Goal: Find specific page/section: Find specific page/section

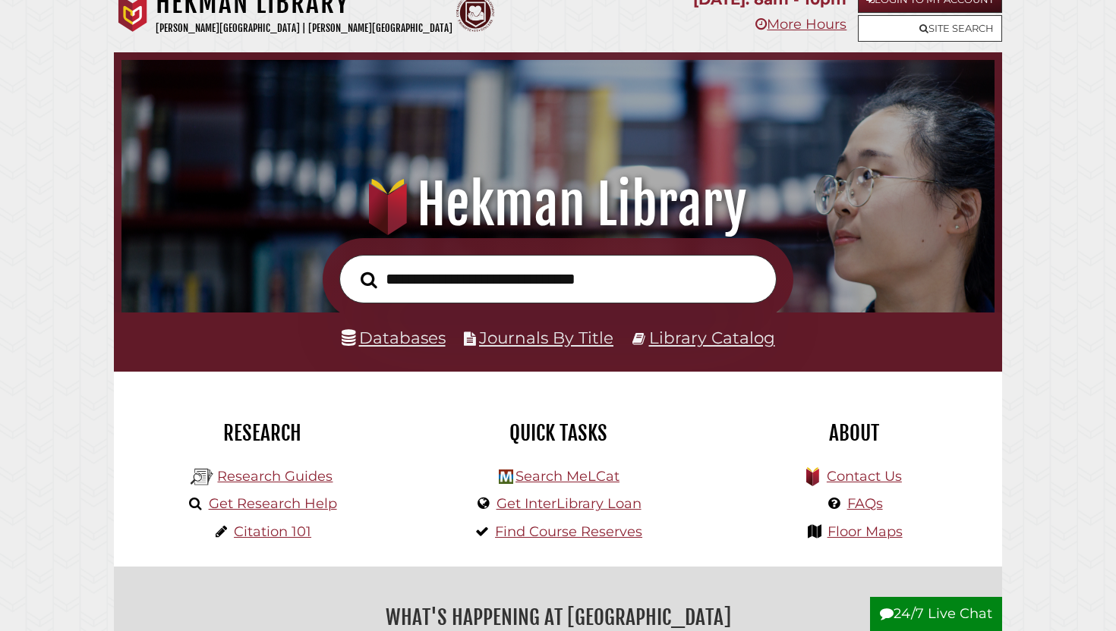
scroll to position [25, 0]
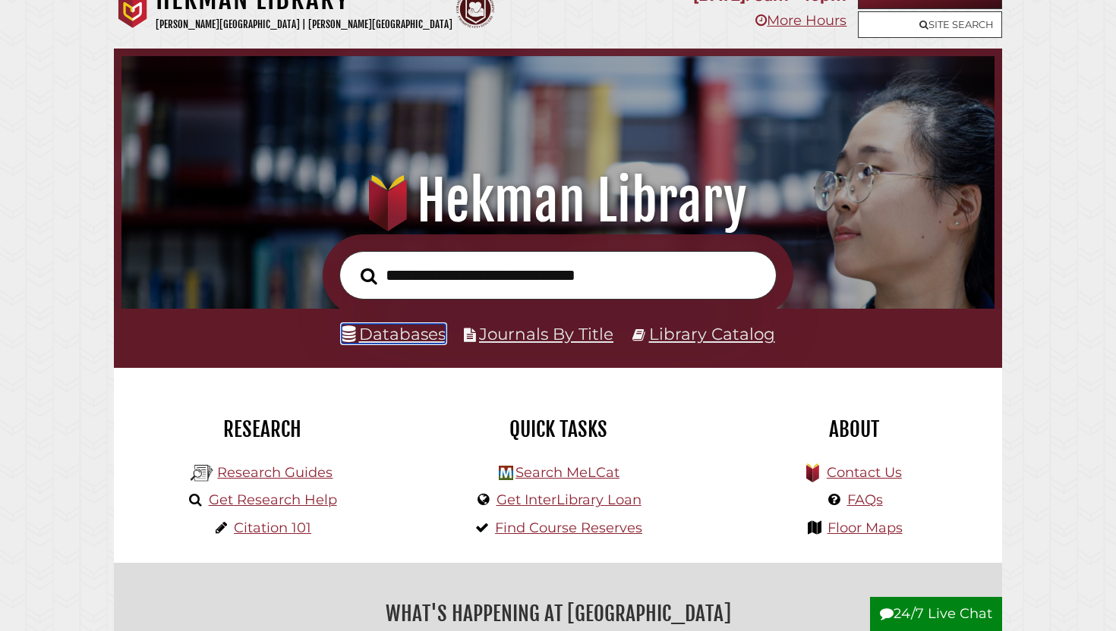
click at [406, 341] on link "Databases" at bounding box center [394, 334] width 104 height 20
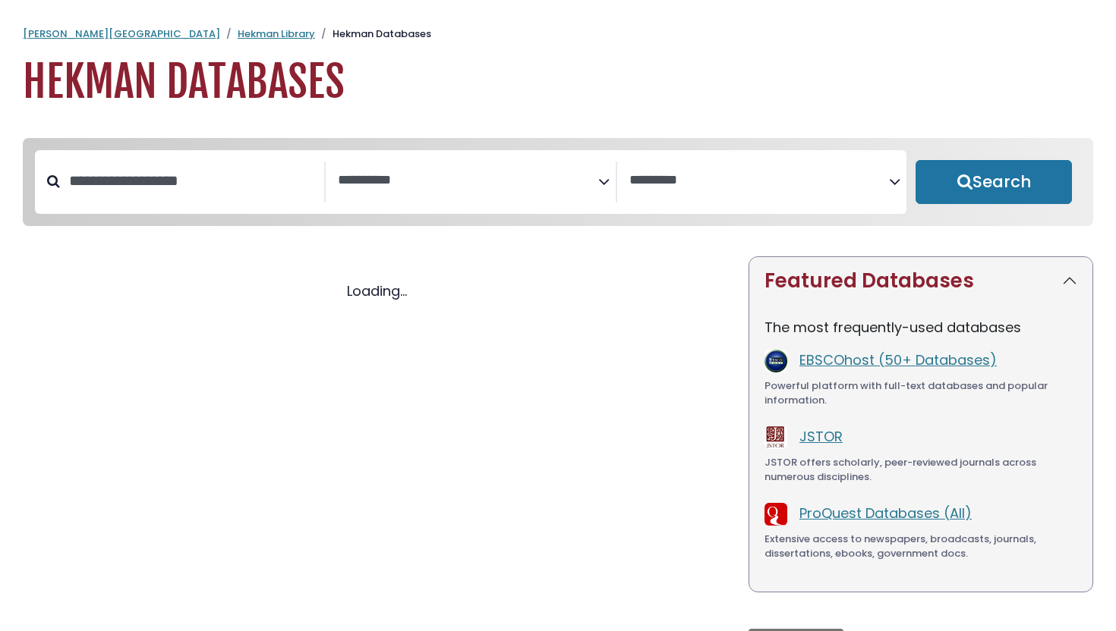
select select "Database Subject Filter"
select select "Database Vendors Filter"
select select "Database Subject Filter"
select select "Database Vendors Filter"
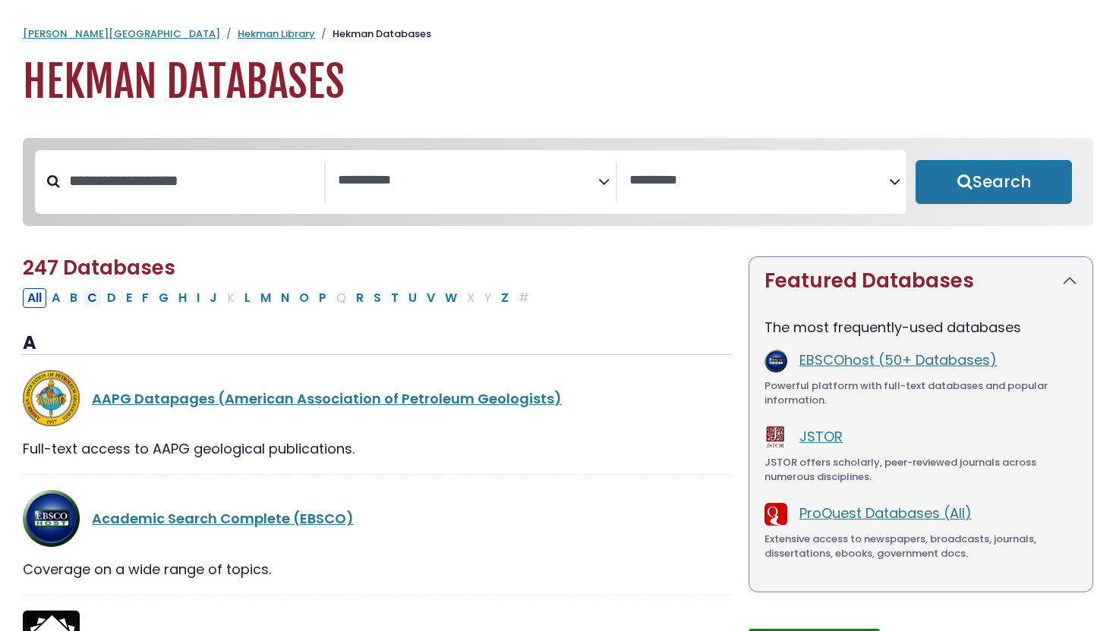
click at [97, 304] on button "C" at bounding box center [92, 298] width 19 height 20
select select "Database Subject Filter"
select select "Database Vendors Filter"
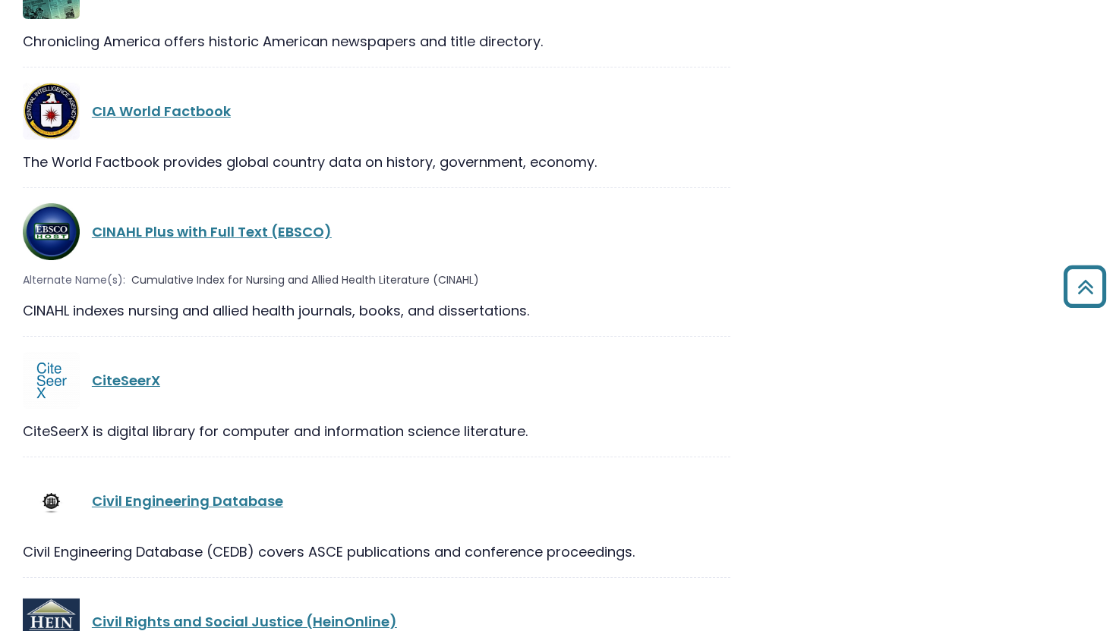
scroll to position [2401, 0]
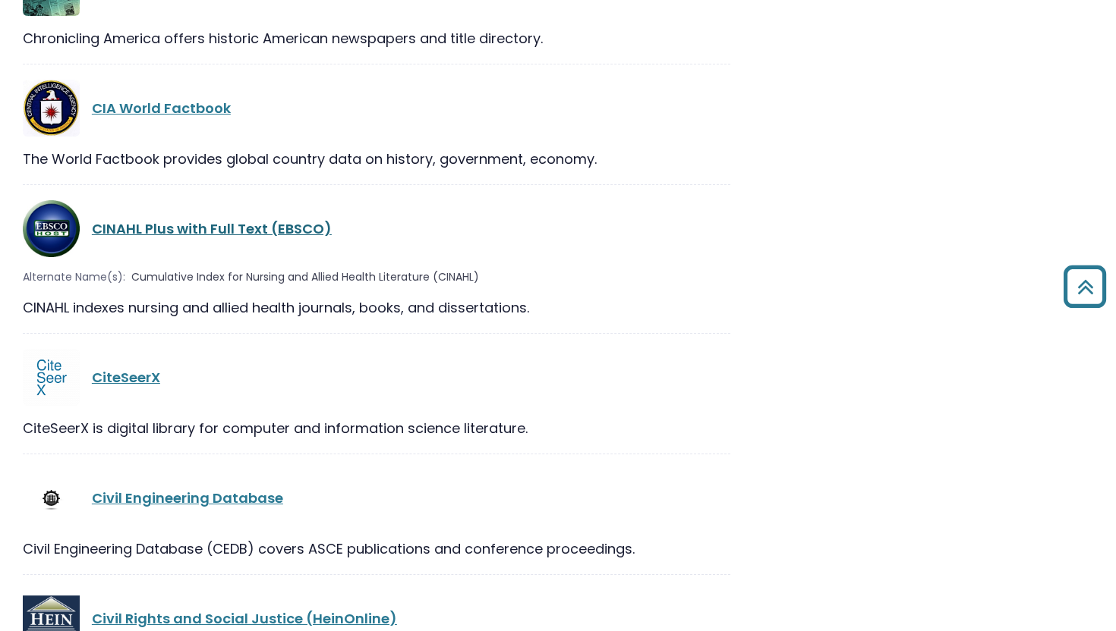
click at [187, 219] on link "CINAHL Plus with Full Text (EBSCO)" at bounding box center [212, 228] width 240 height 19
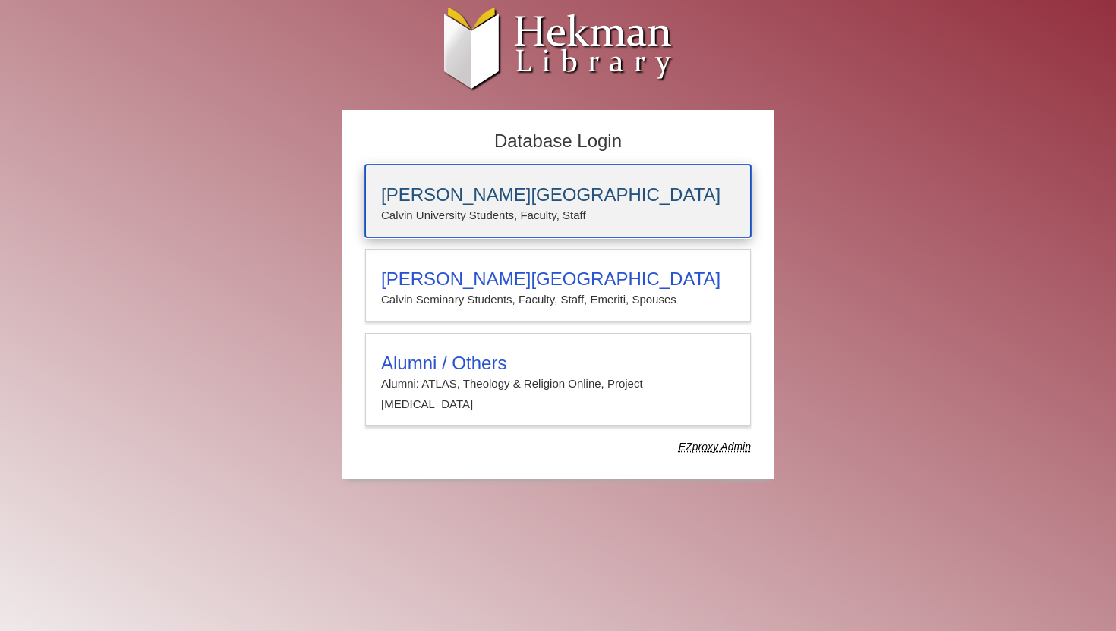
click at [469, 198] on h3 "[PERSON_NAME][GEOGRAPHIC_DATA]" at bounding box center [558, 194] width 354 height 21
